Goal: Task Accomplishment & Management: Use online tool/utility

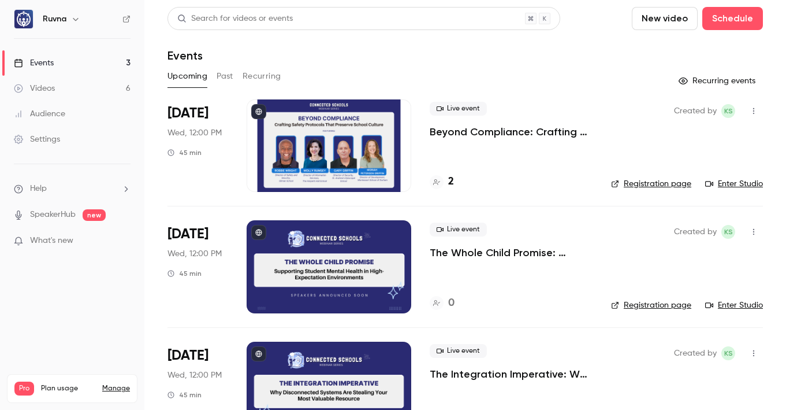
click at [459, 130] on p "Beyond Compliance: Crafting Safety Protocols That Preserve School Culture" at bounding box center [511, 132] width 163 height 14
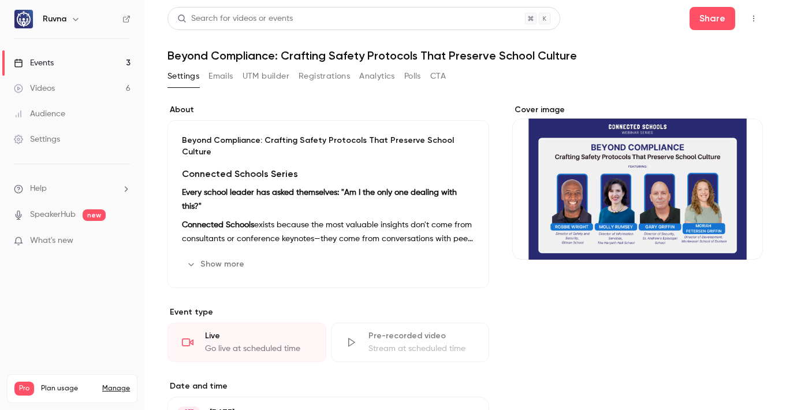
click at [252, 73] on button "UTM builder" at bounding box center [266, 76] width 47 height 18
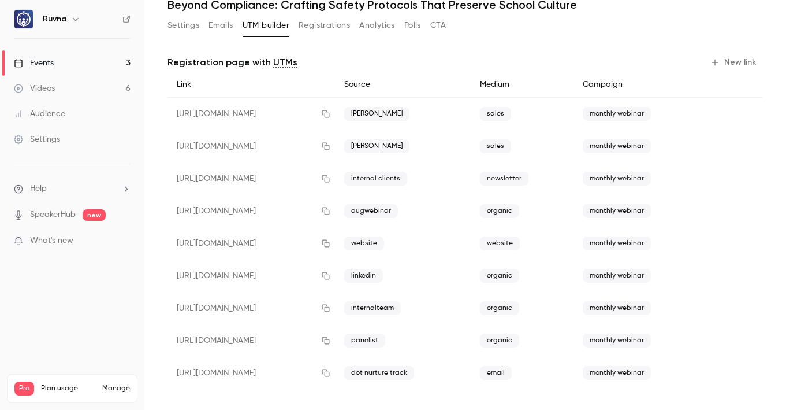
scroll to position [53, 0]
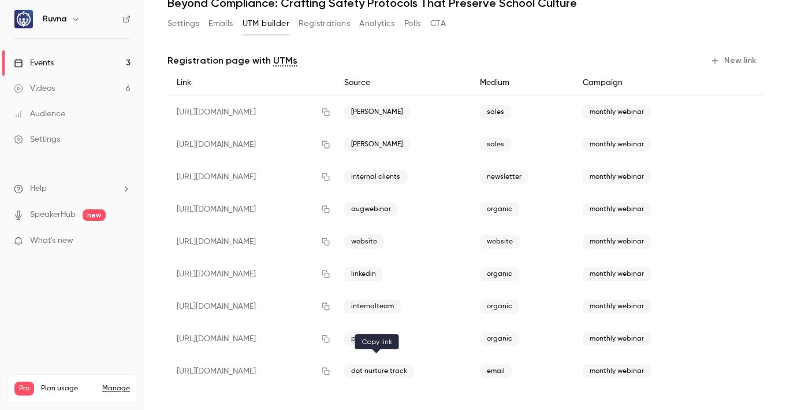
click at [330, 374] on icon "button" at bounding box center [326, 371] width 8 height 8
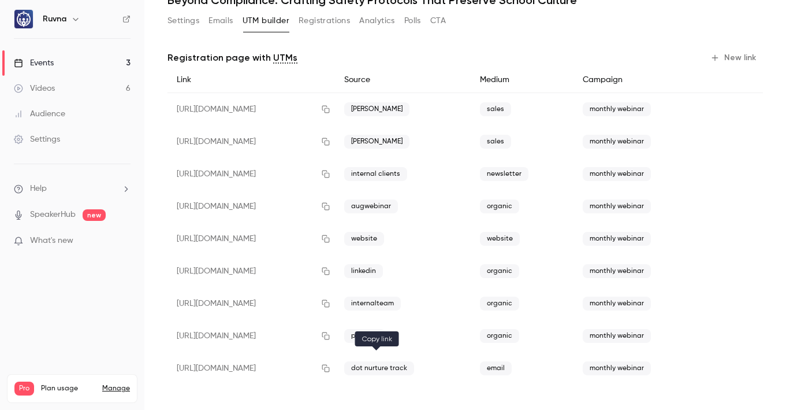
click at [330, 369] on icon "button" at bounding box center [325, 368] width 9 height 8
click at [330, 371] on icon "button" at bounding box center [325, 368] width 9 height 8
